Goal: Information Seeking & Learning: Learn about a topic

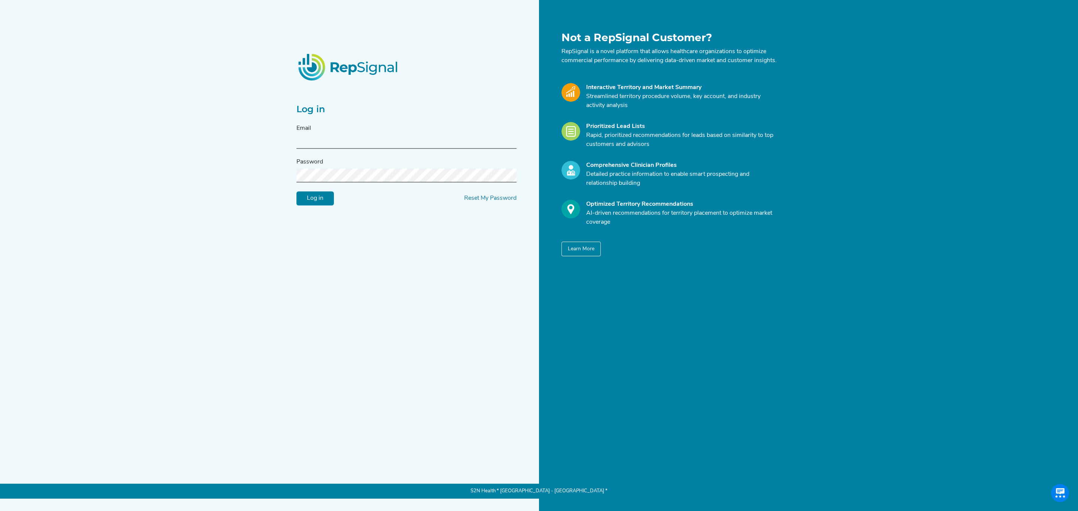
type input "[PERSON_NAME][EMAIL_ADDRESS][PERSON_NAME][DOMAIN_NAME]"
click at [330, 206] on input "Log in" at bounding box center [314, 199] width 37 height 14
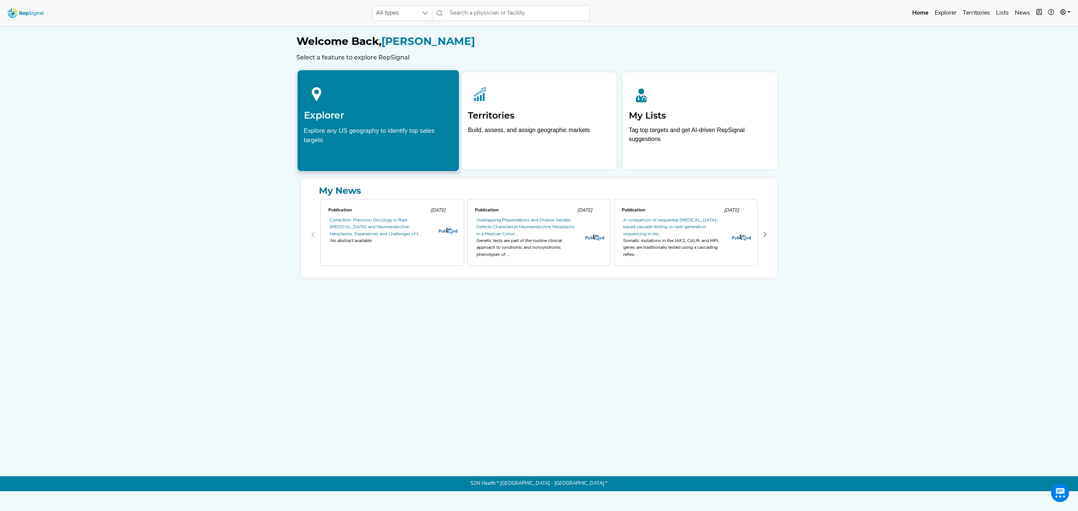
click at [343, 119] on h2 "Explorer" at bounding box center [378, 115] width 149 height 11
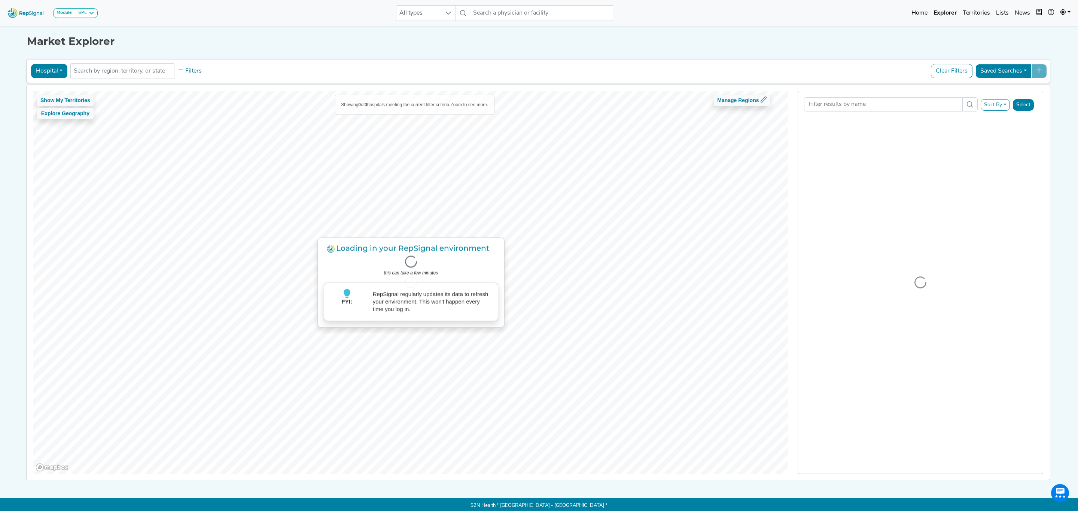
click at [125, 80] on div "Hospital Physician Hospital ASC Office Health System No results found Filters C…" at bounding box center [538, 70] width 1017 height 17
click at [125, 76] on li at bounding box center [122, 71] width 97 height 12
click at [133, 71] on input "text" at bounding box center [122, 71] width 97 height 9
click at [501, 13] on input "text" at bounding box center [541, 13] width 143 height 16
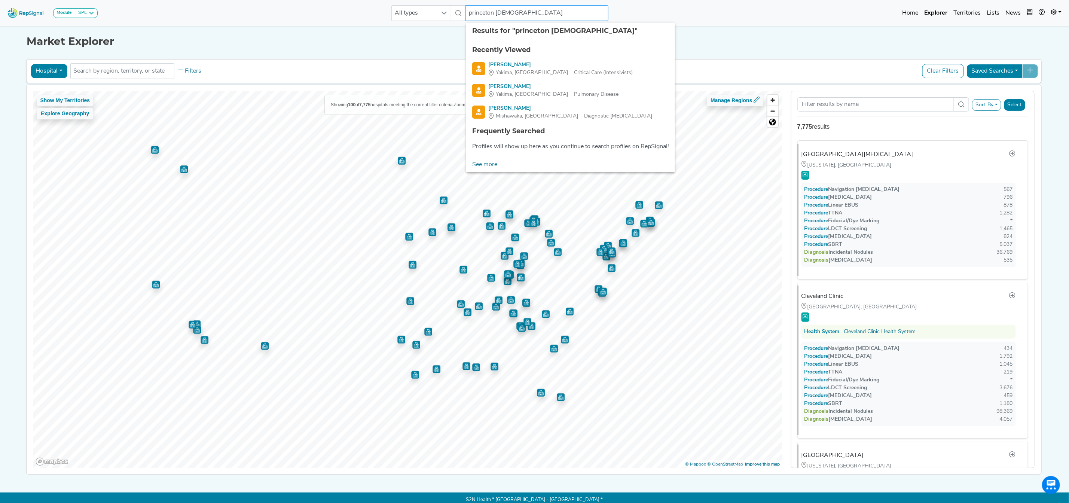
type input "princeton baptist"
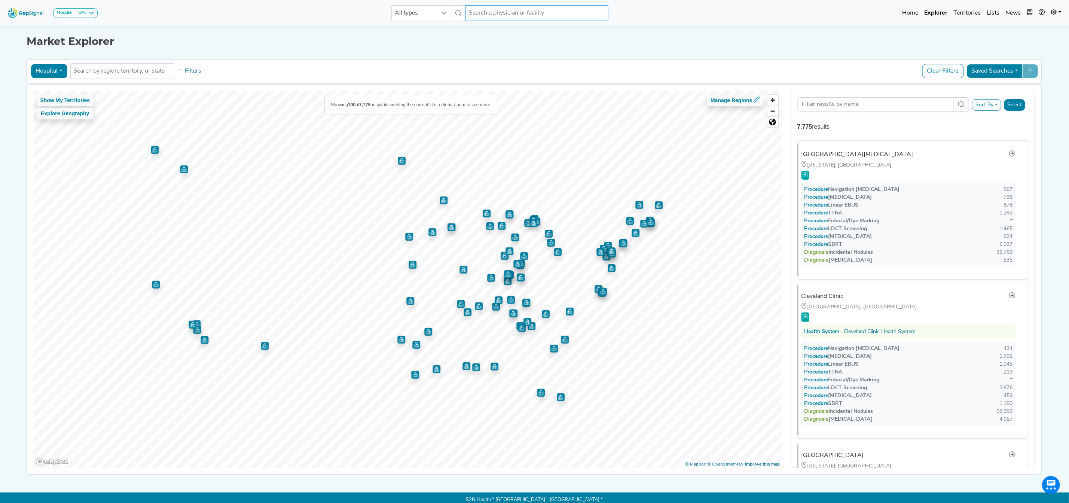
click at [498, 16] on input "text" at bounding box center [536, 13] width 143 height 16
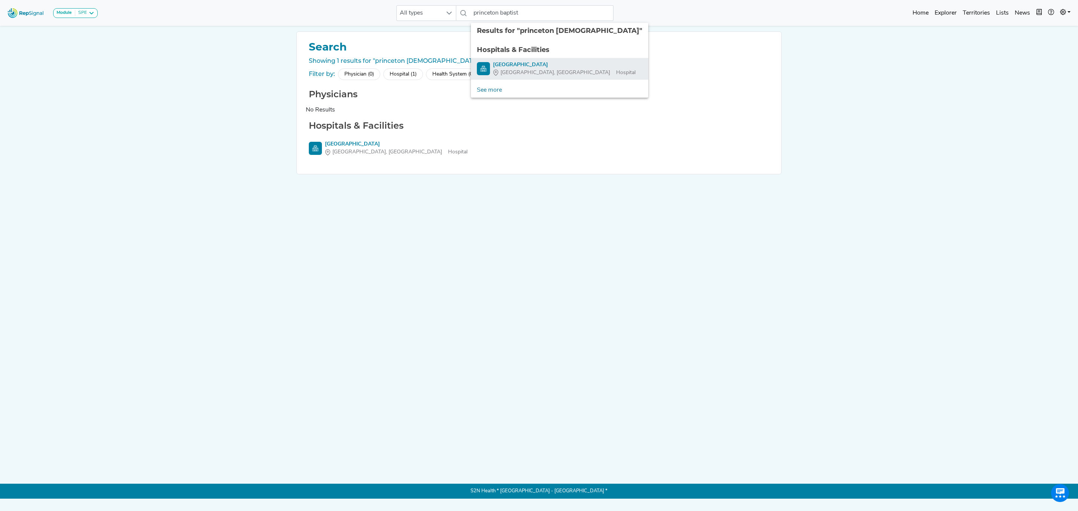
click at [520, 63] on div "[GEOGRAPHIC_DATA]" at bounding box center [564, 65] width 143 height 8
type input "[GEOGRAPHIC_DATA]"
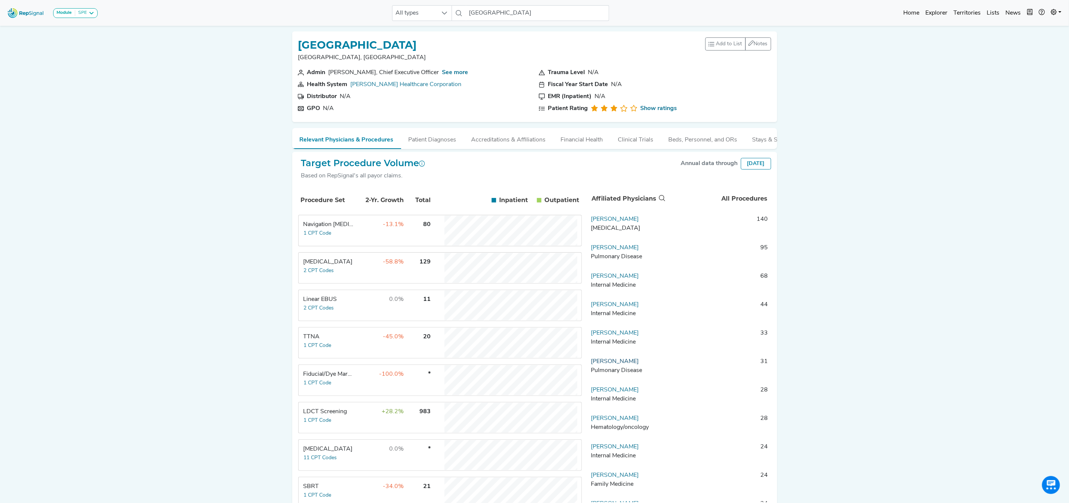
click at [614, 364] on link "[PERSON_NAME]" at bounding box center [615, 361] width 48 height 6
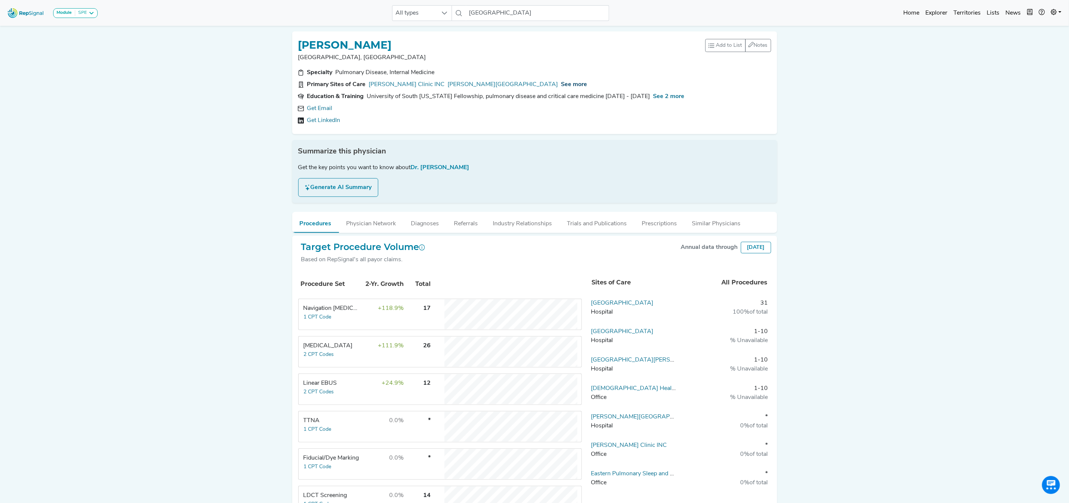
click at [561, 83] on span "See more" at bounding box center [574, 85] width 26 height 6
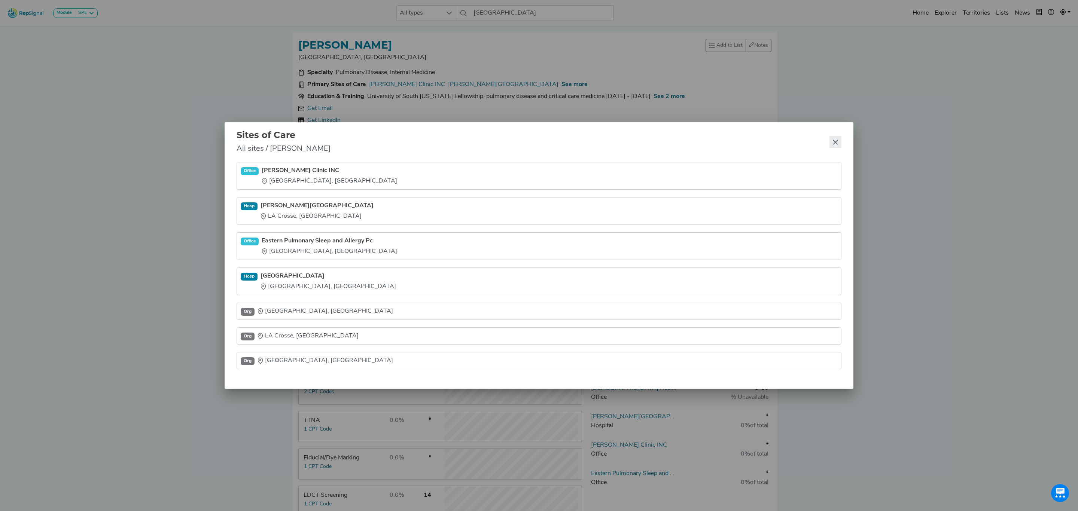
click at [835, 139] on icon "Close" at bounding box center [835, 142] width 6 height 6
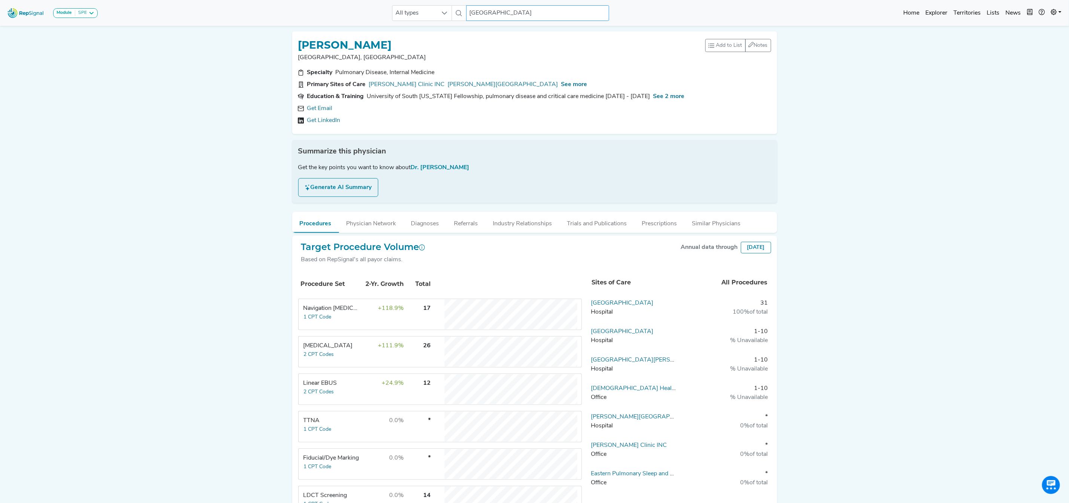
click at [484, 8] on input "[GEOGRAPHIC_DATA]" at bounding box center [537, 13] width 143 height 16
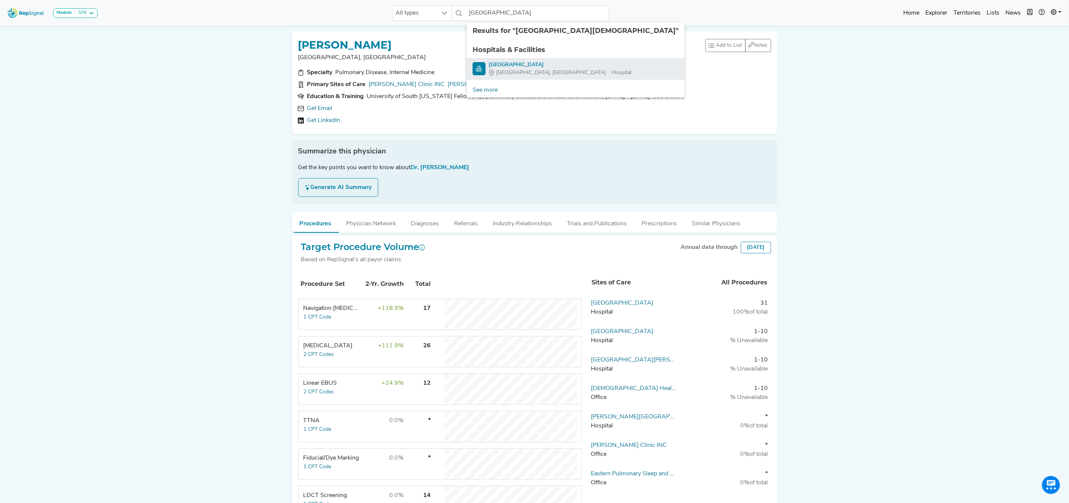
click at [481, 67] on img "Princeton Baptist Medical Center" at bounding box center [479, 68] width 13 height 13
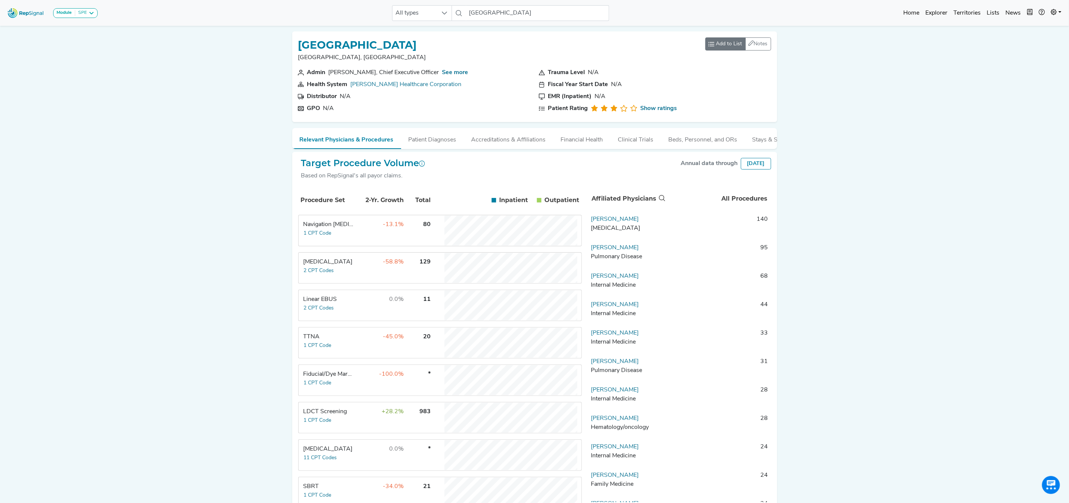
click at [727, 44] on span "Add to List" at bounding box center [729, 44] width 26 height 8
click at [898, 134] on div "Module SPE [MEDICAL_DATA] Disposable Bronchoscope SBRT SPE TTNA [MEDICAL_DATA] …" at bounding box center [534, 276] width 1069 height 553
click at [4, 12] on img at bounding box center [25, 13] width 43 height 16
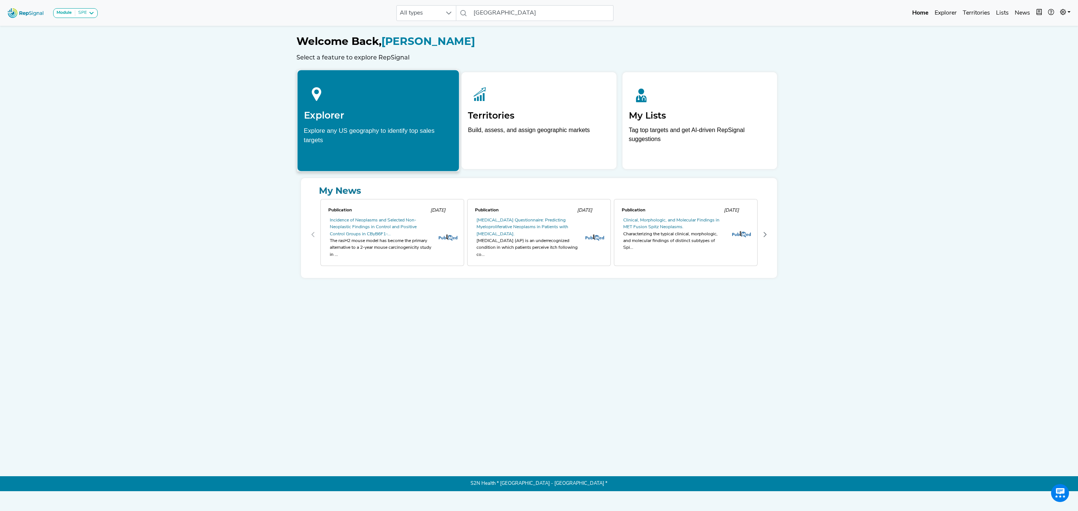
click at [349, 100] on div at bounding box center [378, 92] width 149 height 33
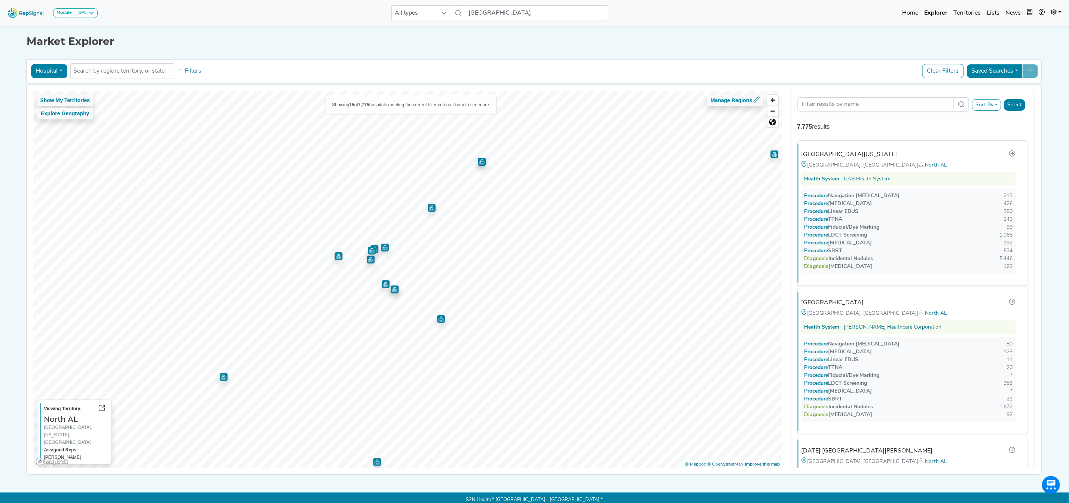
click at [832, 305] on div "[GEOGRAPHIC_DATA]" at bounding box center [832, 302] width 62 height 9
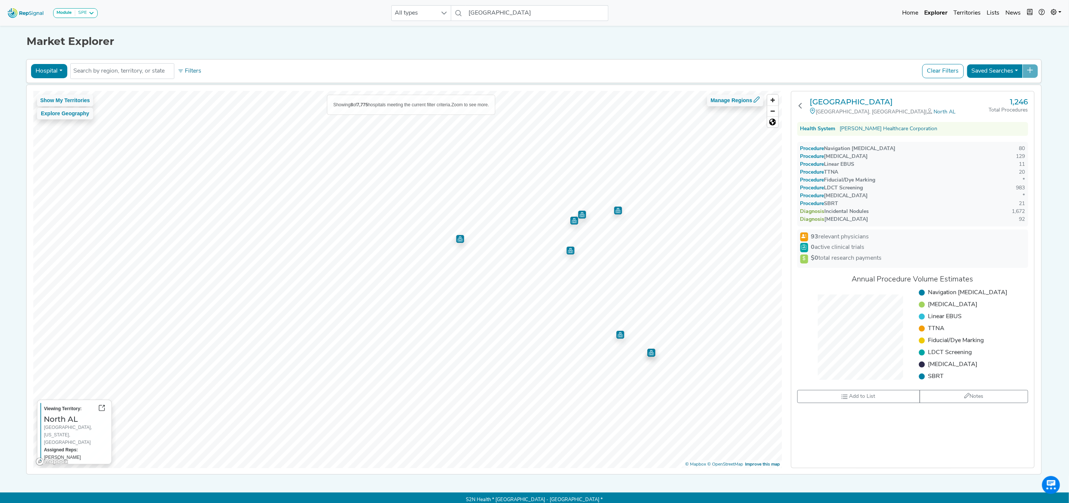
click at [52, 76] on button "Hospital" at bounding box center [49, 71] width 36 height 14
click at [54, 90] on link "Physician" at bounding box center [60, 88] width 59 height 12
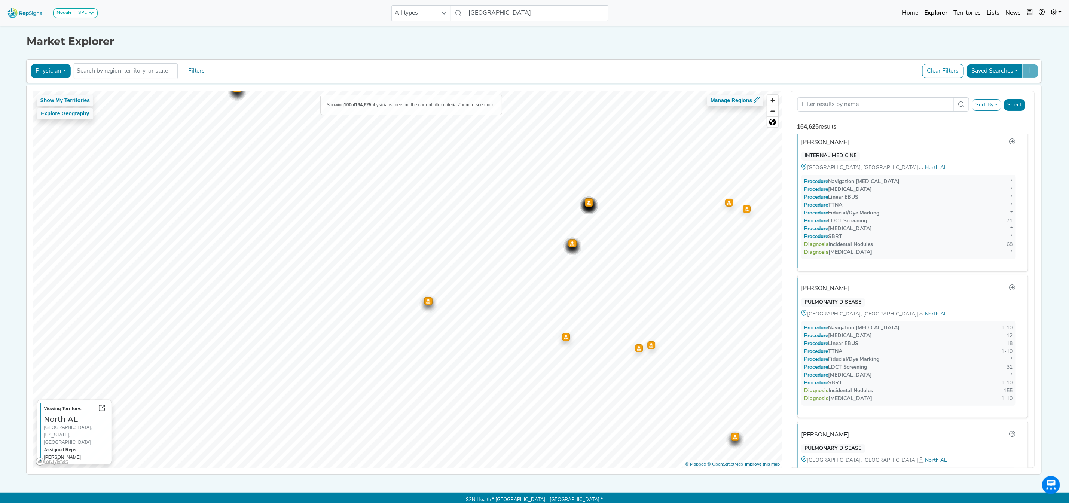
scroll to position [2413, 0]
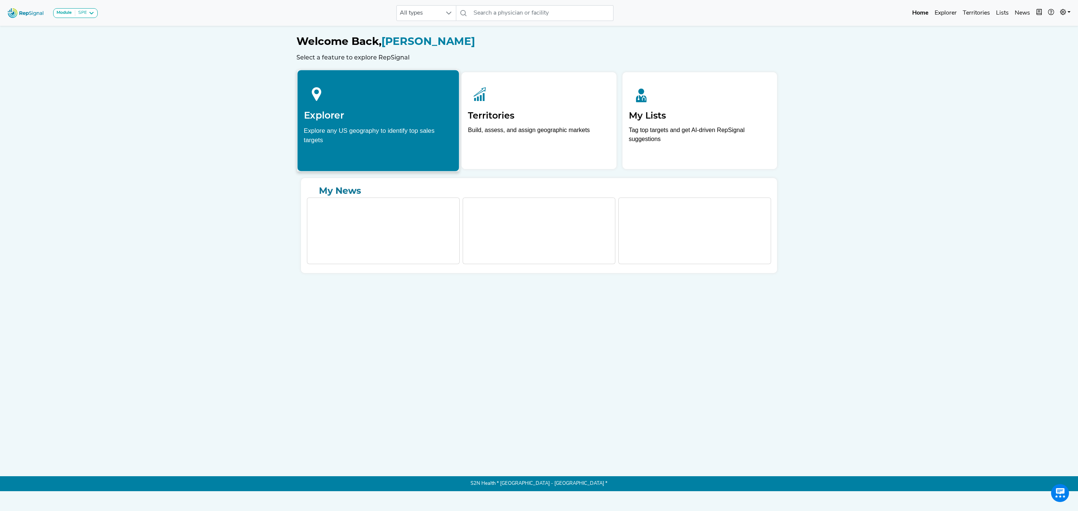
drag, startPoint x: 0, startPoint y: 0, endPoint x: 379, endPoint y: 122, distance: 398.4
click at [379, 122] on div "Explorer Explore any US geography to identify top sales targets" at bounding box center [378, 112] width 162 height 85
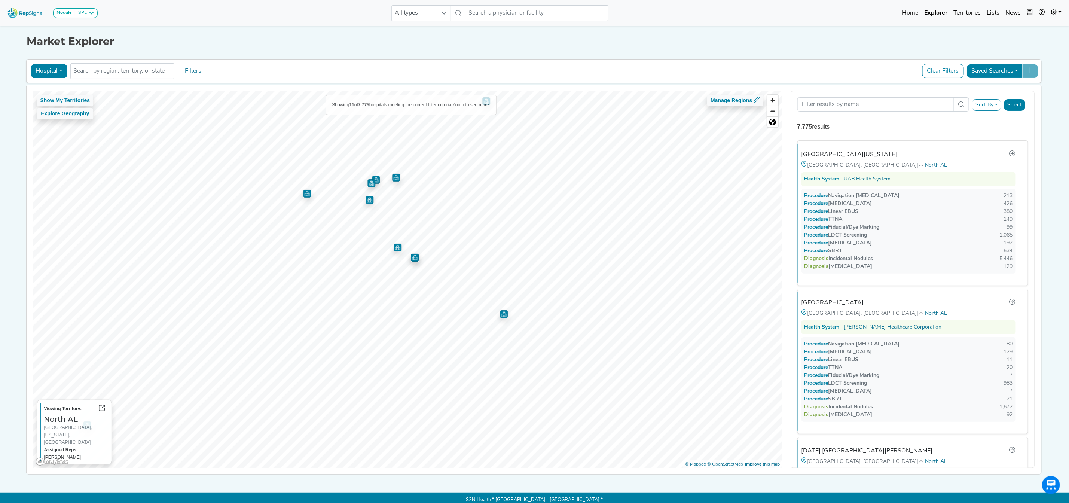
click at [303, 192] on img "Map marker" at bounding box center [307, 194] width 8 height 8
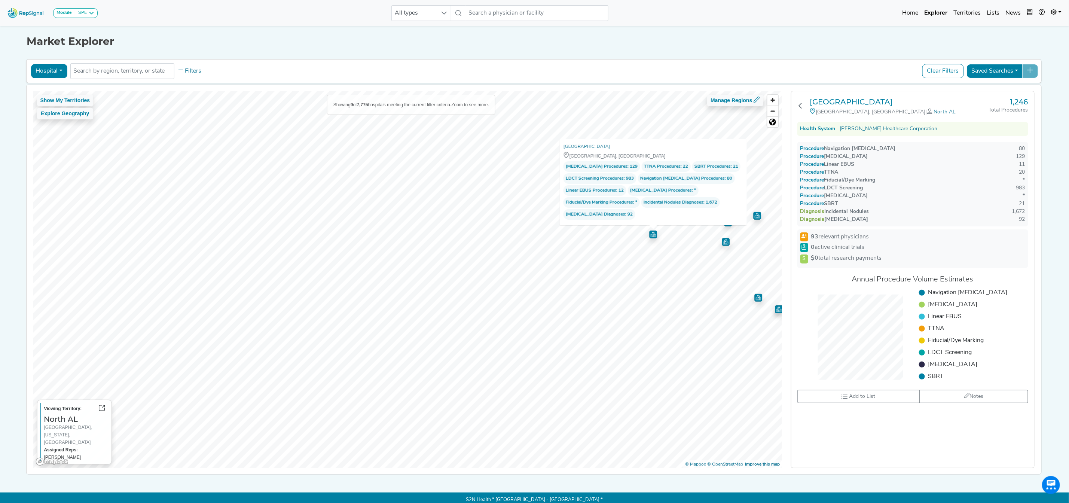
click at [963, 331] on div "Show My Territories Explore Geography Showing 9 of 7,775 hospitals meeting the …" at bounding box center [533, 279] width 1022 height 389
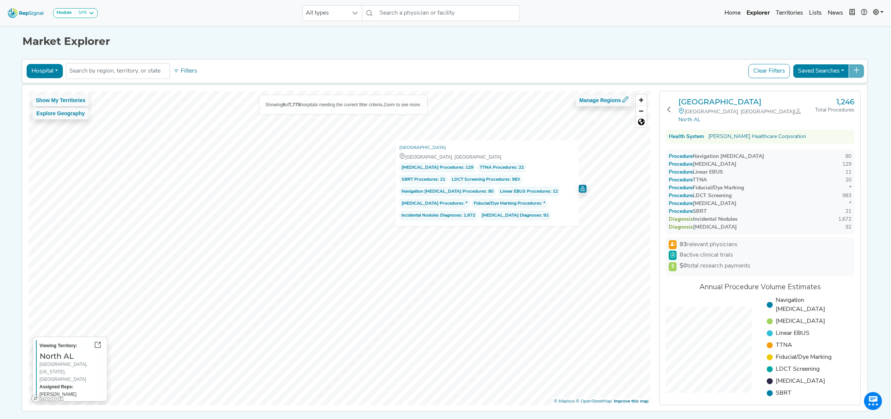
drag, startPoint x: 980, startPoint y: 0, endPoint x: 617, endPoint y: 48, distance: 366.0
click at [617, 48] on h1 "Market Explorer" at bounding box center [445, 41] width 846 height 13
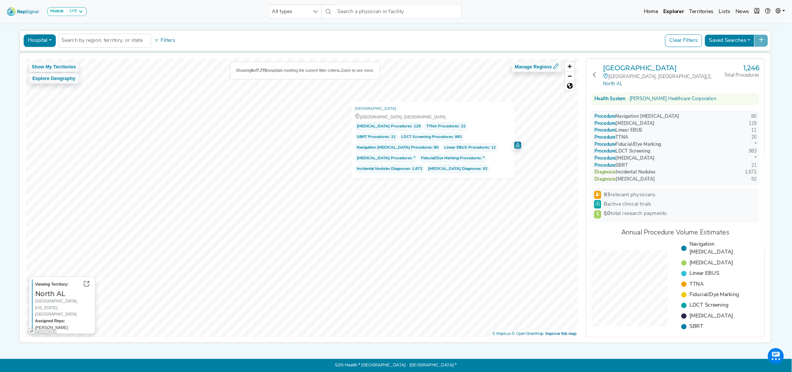
scroll to position [31, 0]
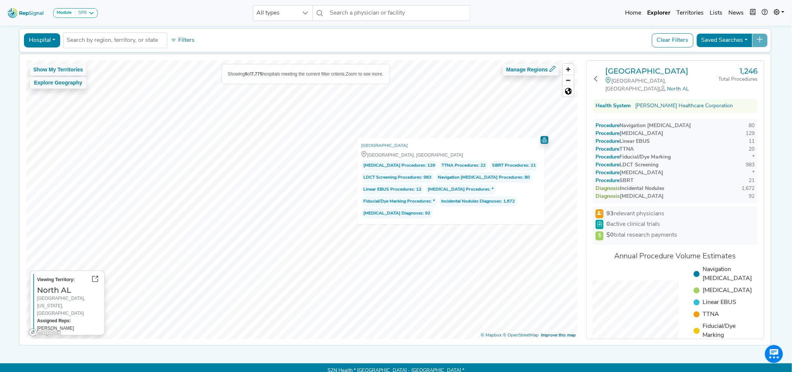
drag, startPoint x: 878, startPoint y: 0, endPoint x: 556, endPoint y: 27, distance: 322.9
click at [556, 27] on div "Hospital Physician Hospital ASC Office Health System No results found Filters C…" at bounding box center [395, 186] width 752 height 319
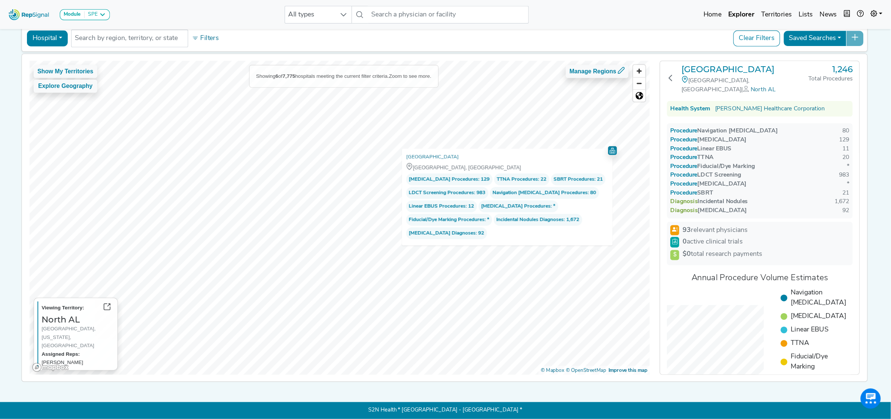
scroll to position [0, 0]
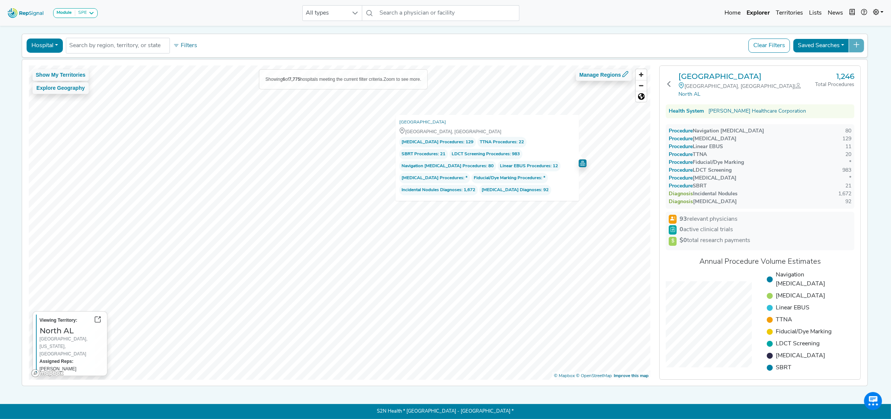
drag, startPoint x: 757, startPoint y: 0, endPoint x: 652, endPoint y: 33, distance: 109.8
click at [652, 37] on div "Hospital Physician Hospital ASC Office Health System No results found Filters C…" at bounding box center [445, 45] width 840 height 17
